Goal: Task Accomplishment & Management: Manage account settings

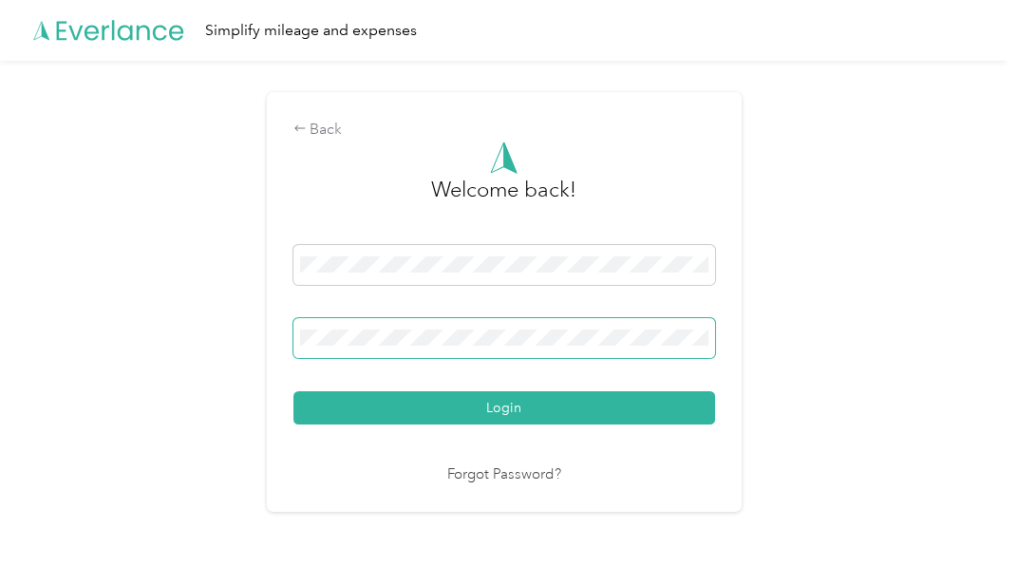
click at [477, 323] on span at bounding box center [503, 338] width 421 height 40
click at [472, 349] on span at bounding box center [503, 338] width 421 height 40
click at [293, 391] on button "Login" at bounding box center [503, 407] width 421 height 33
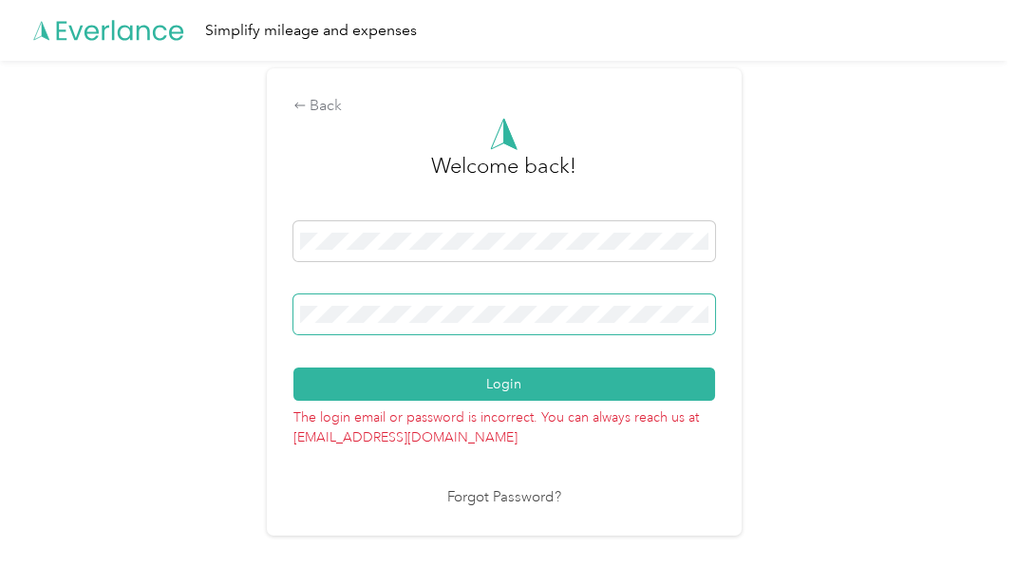
click at [293, 367] on button "Login" at bounding box center [503, 383] width 421 height 33
click at [471, 325] on span at bounding box center [503, 314] width 421 height 40
click at [399, 324] on span at bounding box center [503, 314] width 421 height 40
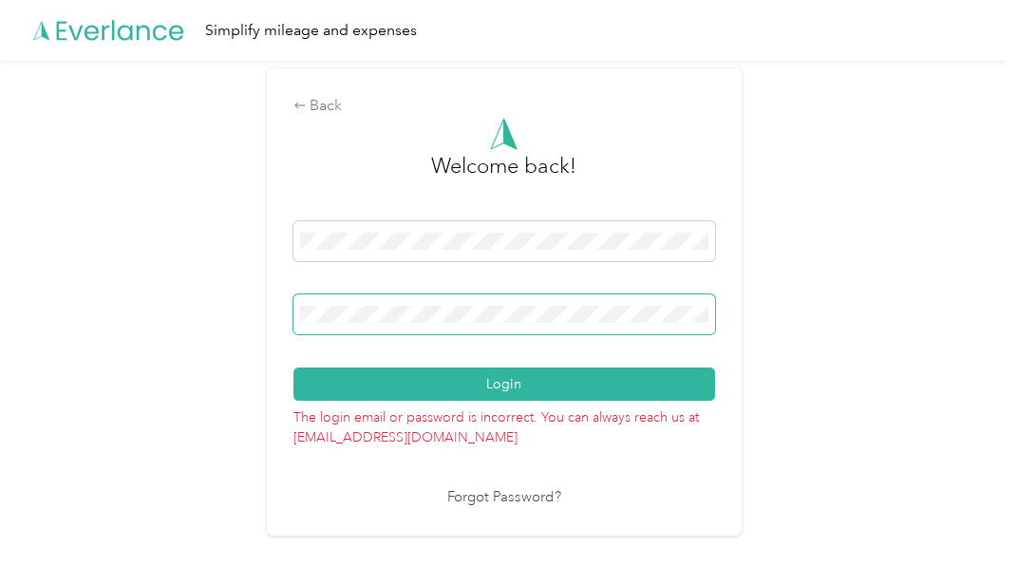
click at [399, 324] on span at bounding box center [503, 314] width 421 height 40
click at [293, 367] on button "Login" at bounding box center [503, 383] width 421 height 33
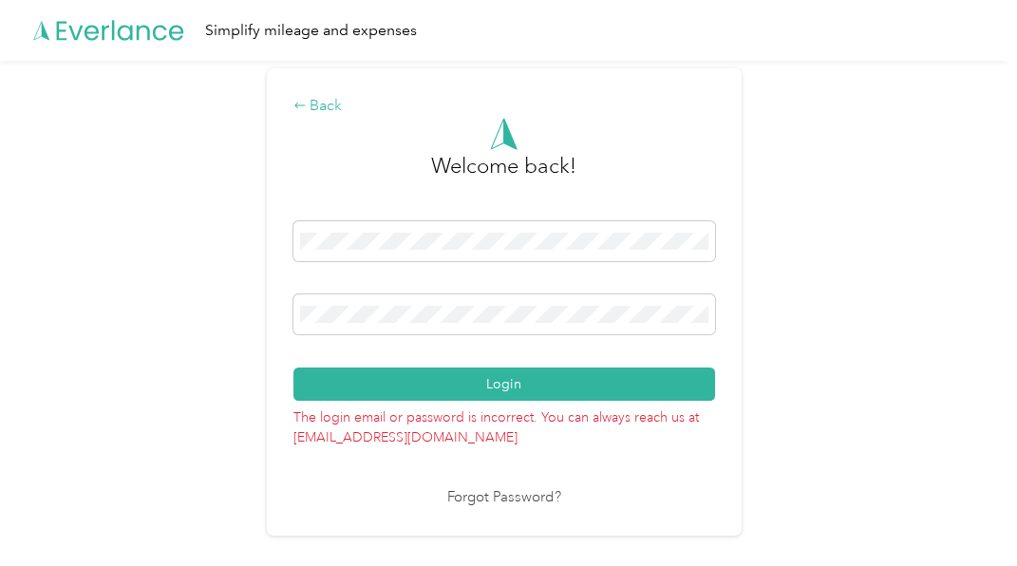
click at [327, 106] on div "Back" at bounding box center [503, 106] width 421 height 23
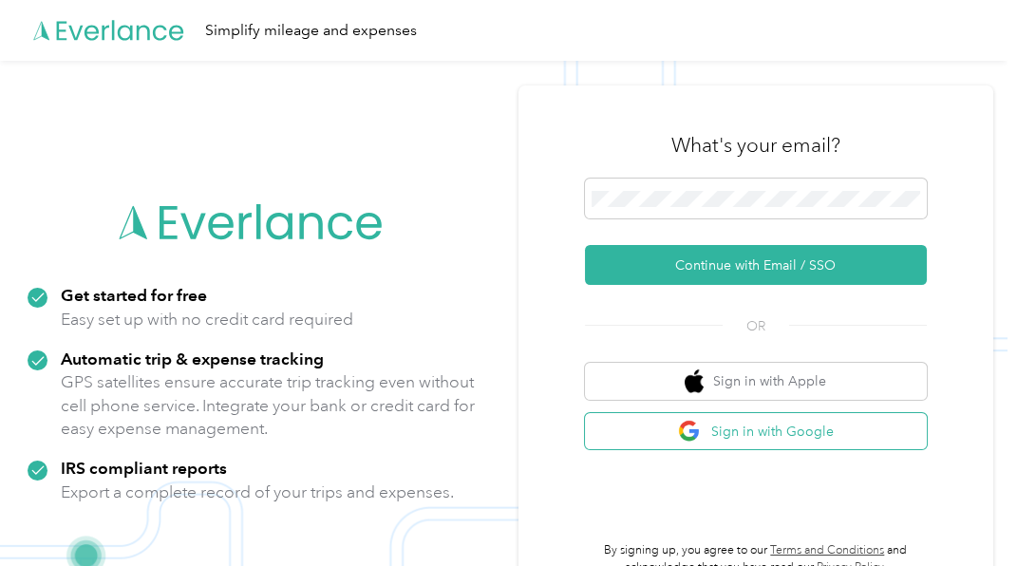
click at [763, 441] on button "Sign in with Google" at bounding box center [756, 431] width 342 height 37
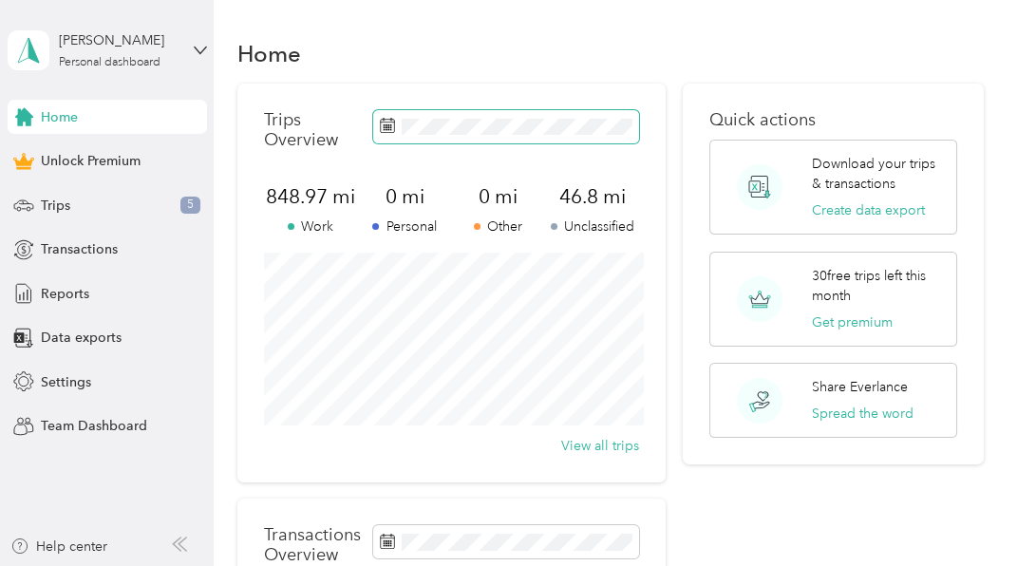
click at [541, 113] on span at bounding box center [506, 126] width 266 height 33
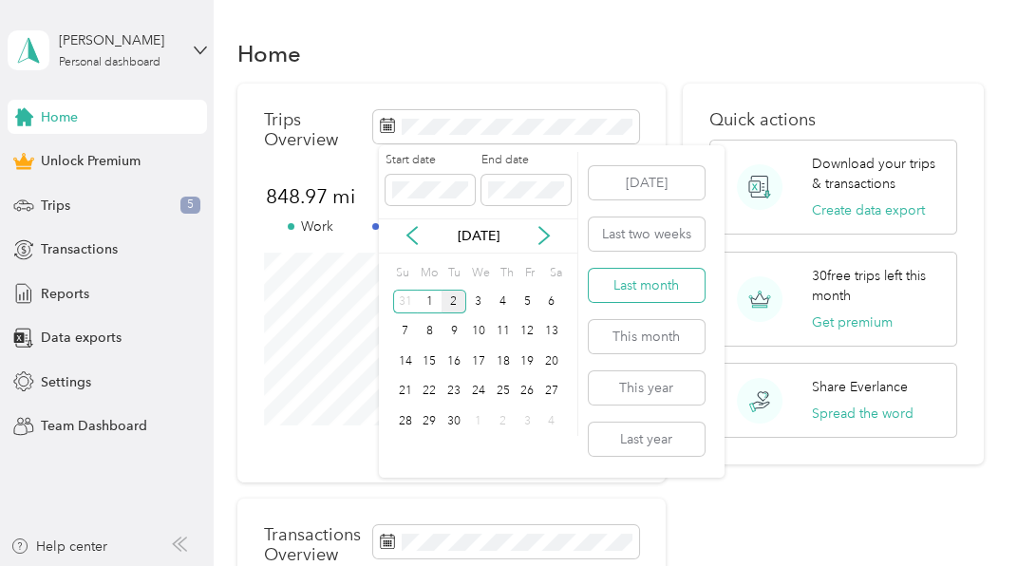
click at [671, 284] on button "Last month" at bounding box center [647, 285] width 116 height 33
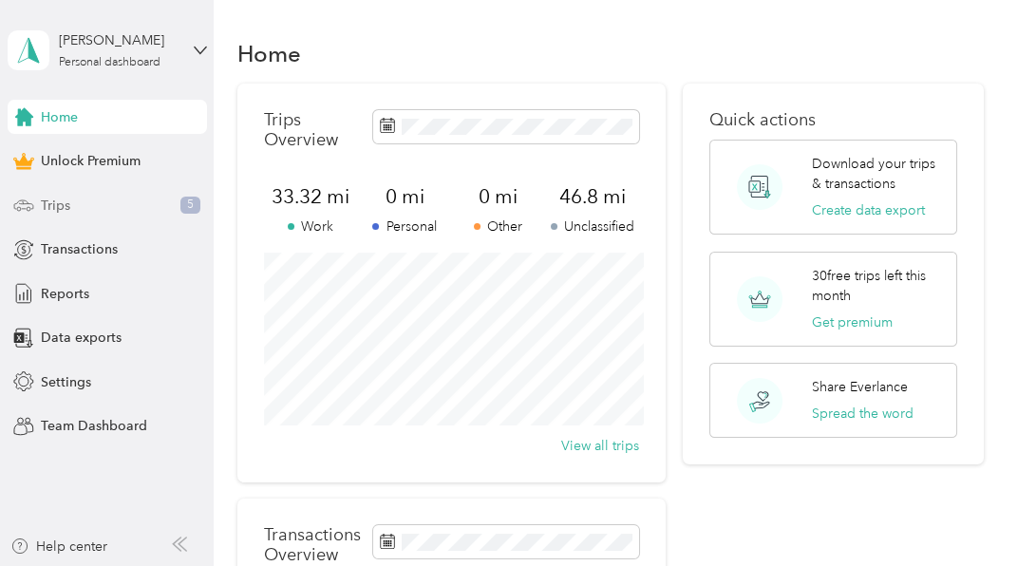
click at [128, 210] on div "Trips 5" at bounding box center [107, 205] width 199 height 34
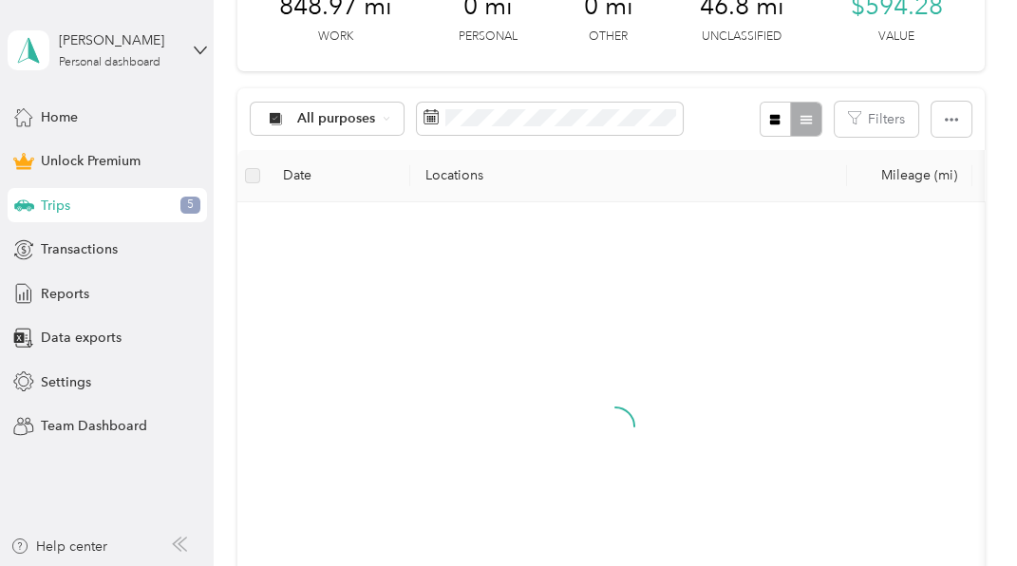
scroll to position [379, 0]
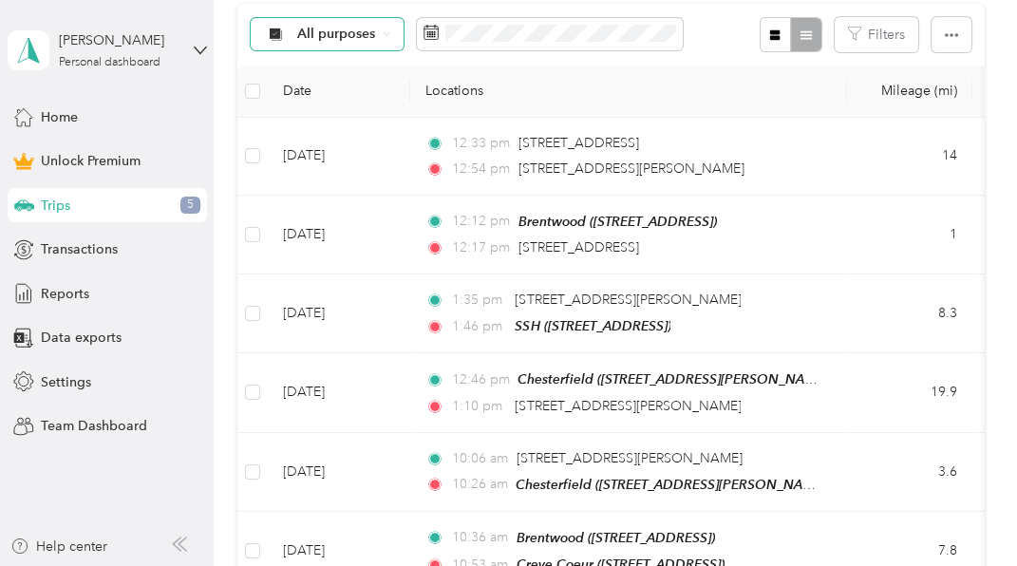
click at [387, 30] on icon at bounding box center [387, 34] width 8 height 8
click at [362, 95] on span "Unclassified" at bounding box center [343, 102] width 92 height 20
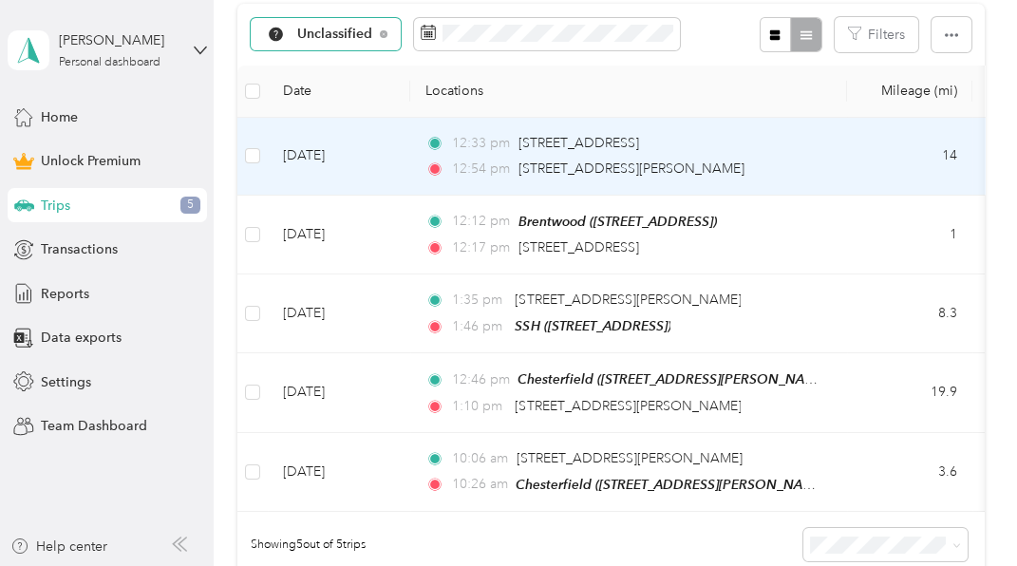
click at [260, 147] on td at bounding box center [252, 157] width 30 height 78
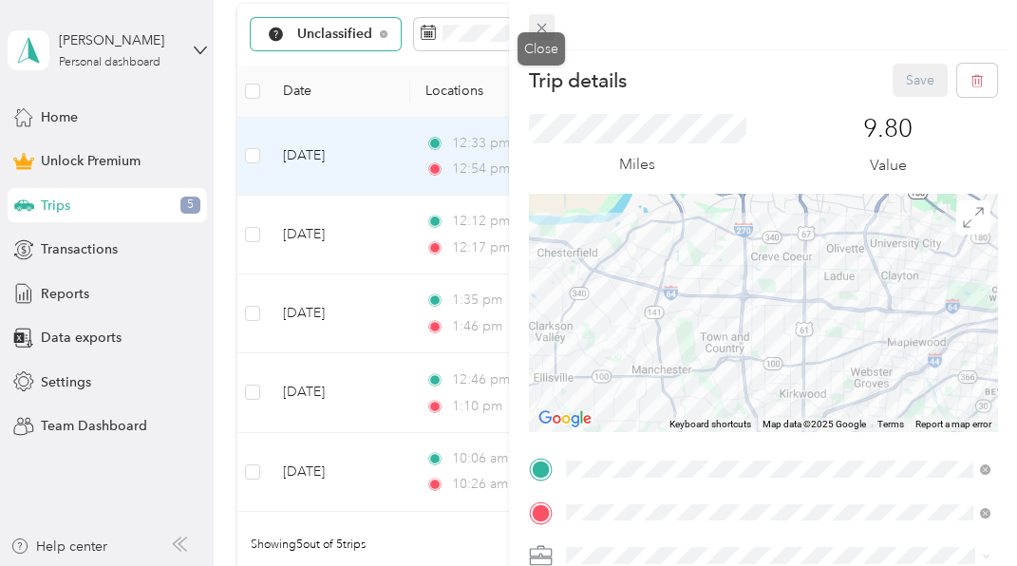
click at [533, 18] on span at bounding box center [542, 27] width 27 height 27
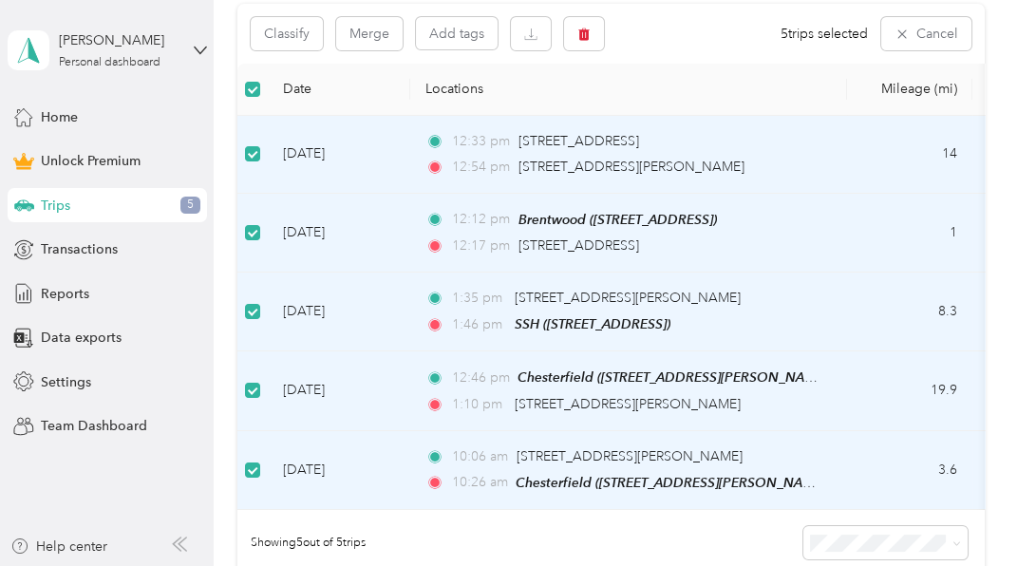
scroll to position [377, 0]
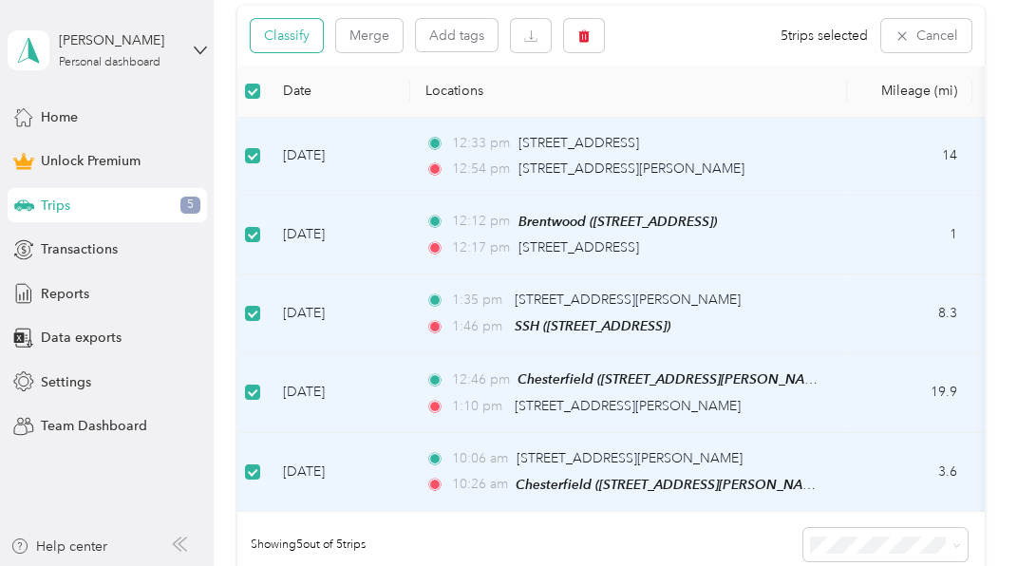
click at [292, 37] on button "Classify" at bounding box center [287, 35] width 72 height 33
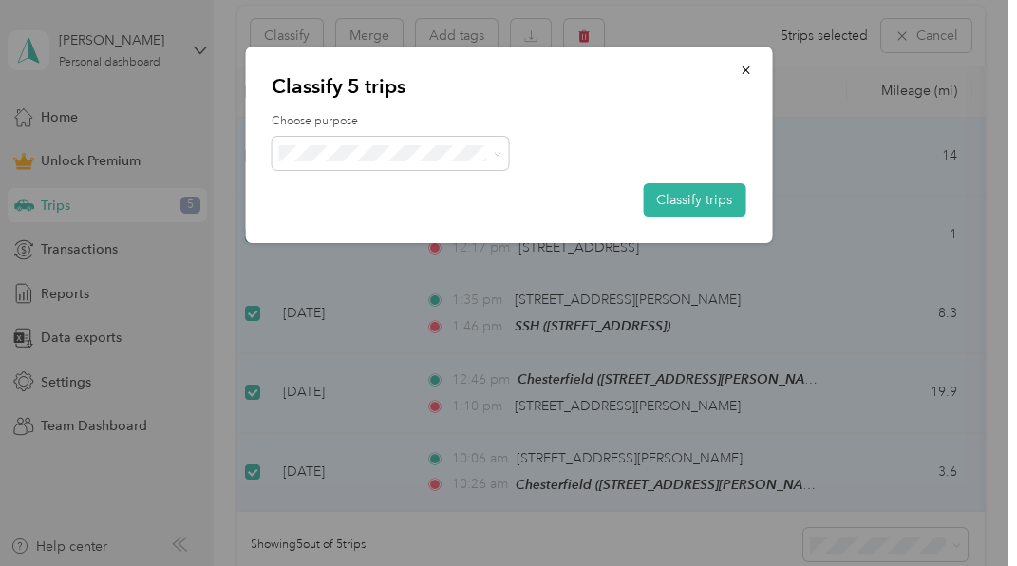
click at [362, 181] on div "Choose purpose Classify trips" at bounding box center [508, 164] width 474 height 103
click at [370, 243] on li "fit-flavors" at bounding box center [389, 253] width 237 height 33
click at [699, 200] on button "Classify trips" at bounding box center [694, 199] width 103 height 33
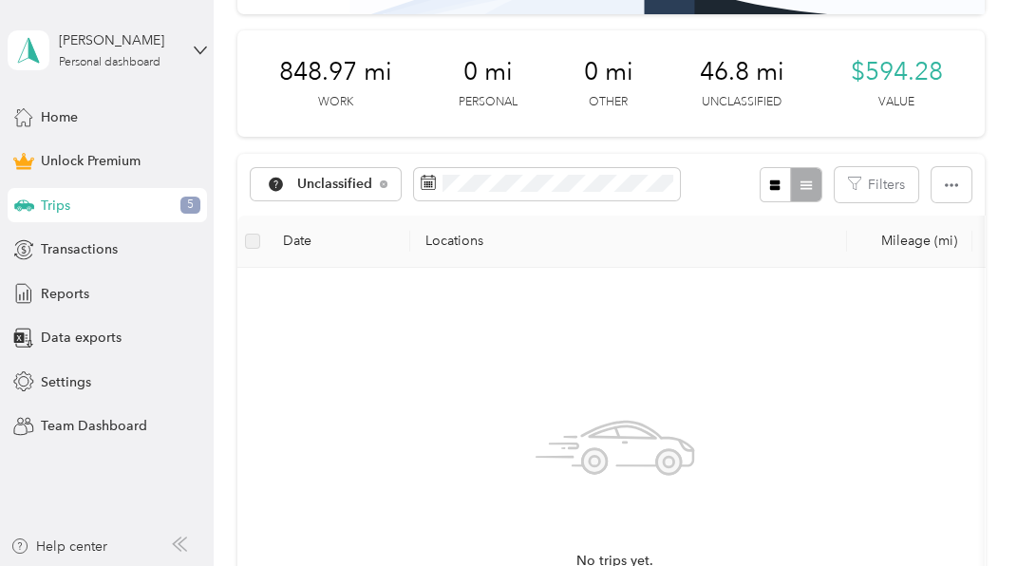
scroll to position [208, 0]
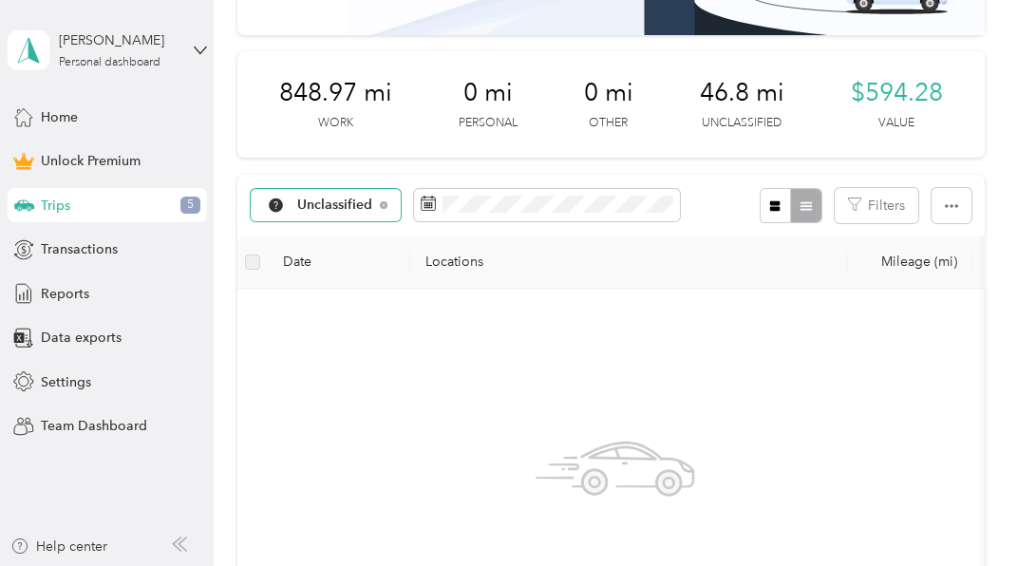
click at [387, 198] on div "Unclassified" at bounding box center [326, 205] width 151 height 32
click at [350, 230] on span "All purposes" at bounding box center [346, 240] width 99 height 20
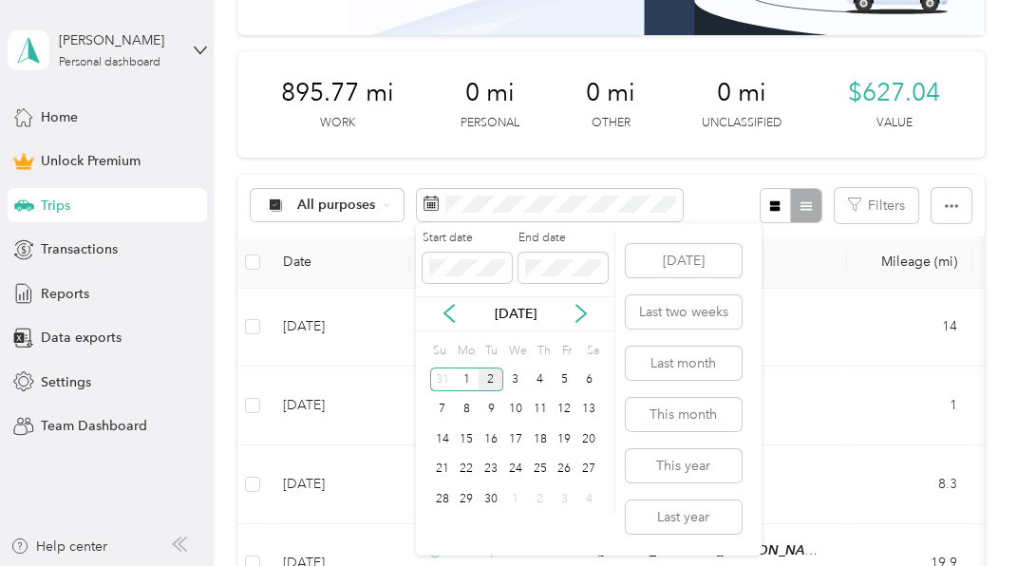
click at [708, 380] on div "[DATE] Last two weeks Last month This month This year Last year" at bounding box center [682, 389] width 120 height 332
click at [713, 355] on button "Last month" at bounding box center [684, 362] width 116 height 33
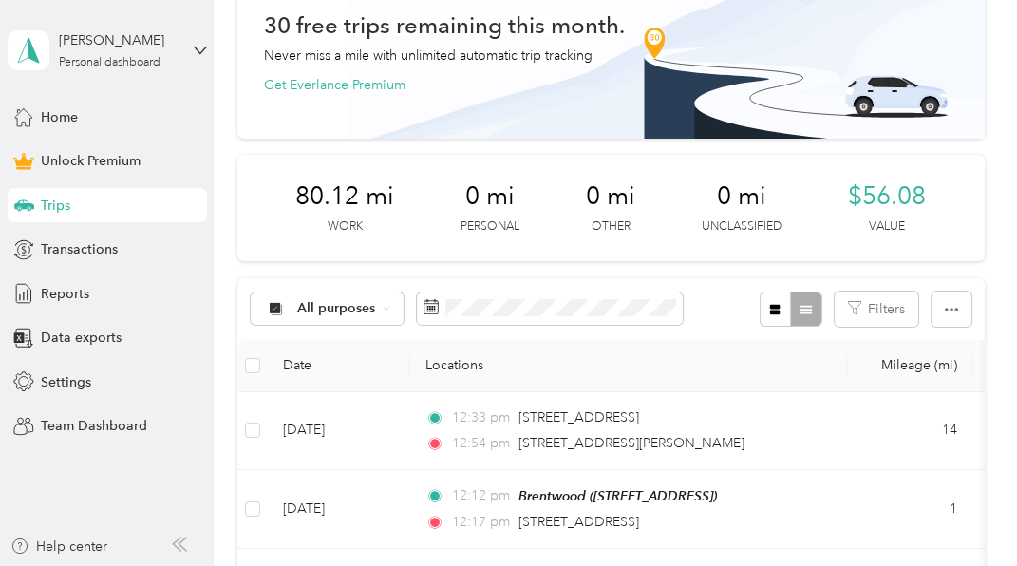
scroll to position [98, 0]
